Goal: Information Seeking & Learning: Learn about a topic

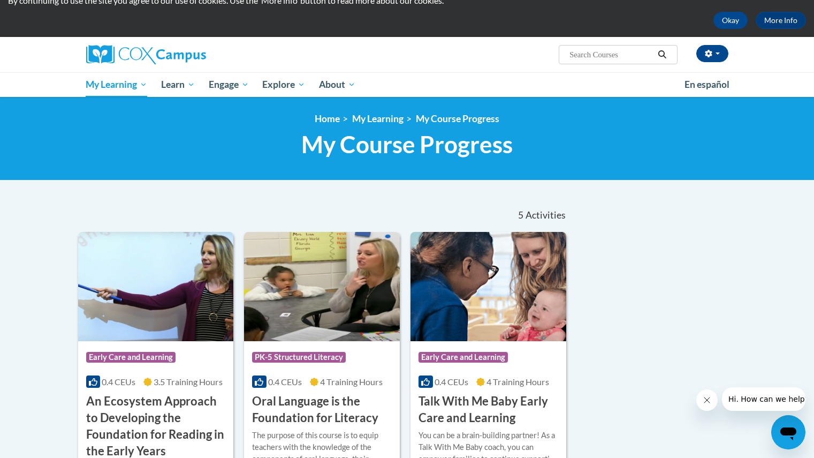
click at [569, 55] on input "Search..." at bounding box center [611, 54] width 86 height 13
type input "health and safety"
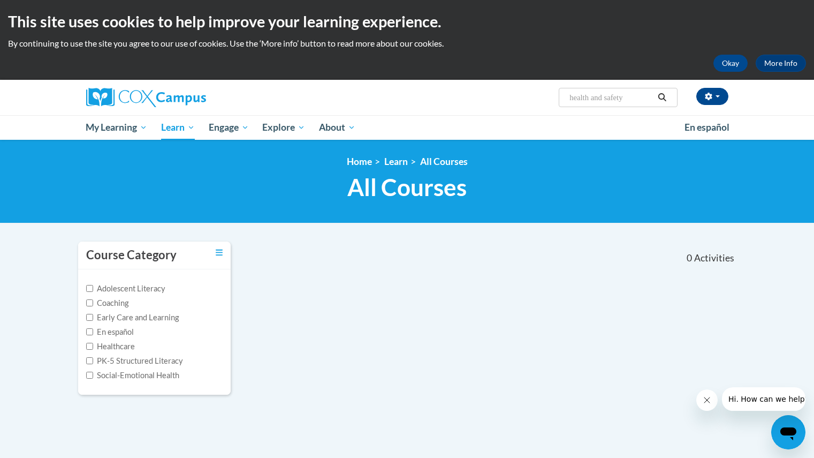
click at [633, 98] on input "health and safety" at bounding box center [611, 97] width 86 height 13
type input "health and safety child development"
click at [644, 90] on span "Search Search... health and safety child development" at bounding box center [618, 97] width 118 height 19
click at [649, 100] on input "health and safety child development" at bounding box center [611, 97] width 86 height 13
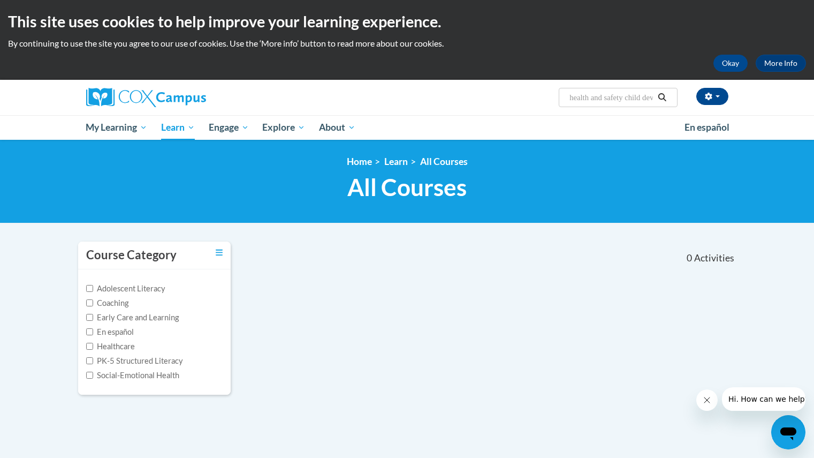
drag, startPoint x: 649, startPoint y: 100, endPoint x: 528, endPoint y: 108, distance: 121.2
click at [528, 108] on div "mikayla cuyler (America/New_York UTC-04:00) My Profile Inbox My Transcripts Log…" at bounding box center [407, 97] width 674 height 35
click at [621, 103] on input "\ development" at bounding box center [611, 97] width 86 height 13
type input "\ developmentchild care learning center"
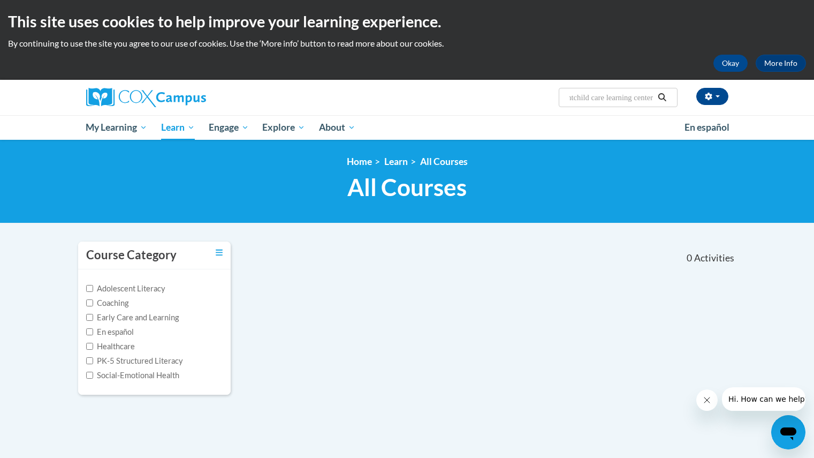
scroll to position [0, 56]
type input "\ developmentchild care learning center"
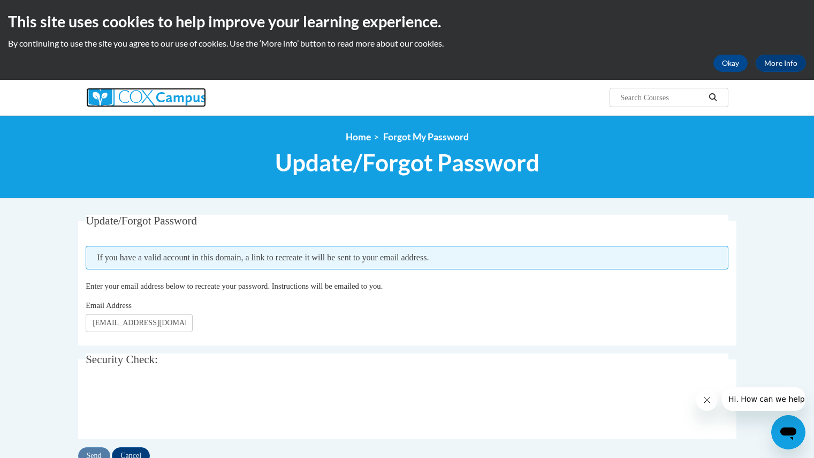
click at [113, 95] on img at bounding box center [146, 97] width 120 height 19
